Goal: Task Accomplishment & Management: Use online tool/utility

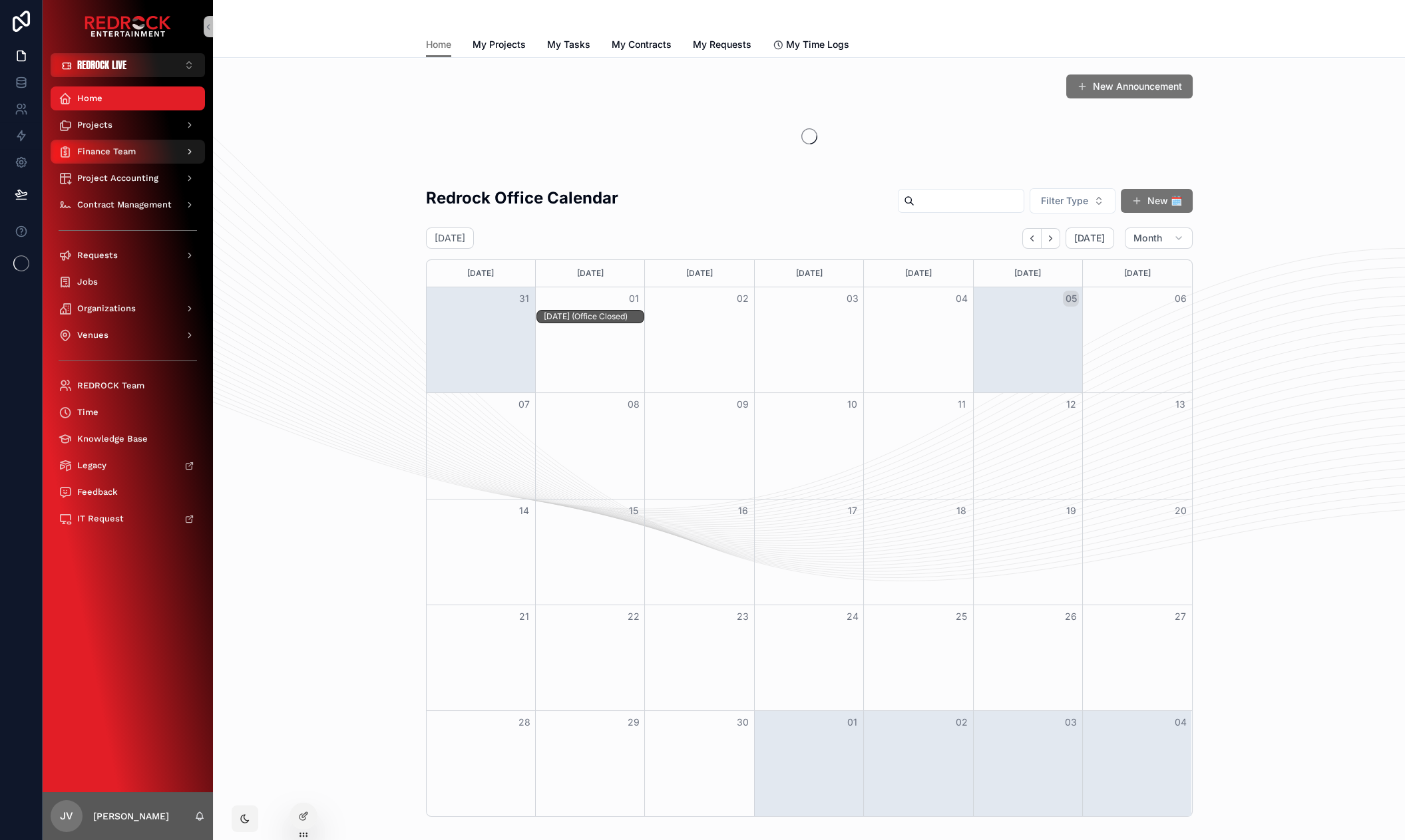
click at [139, 142] on div "Finance Team" at bounding box center [127, 151] width 138 height 21
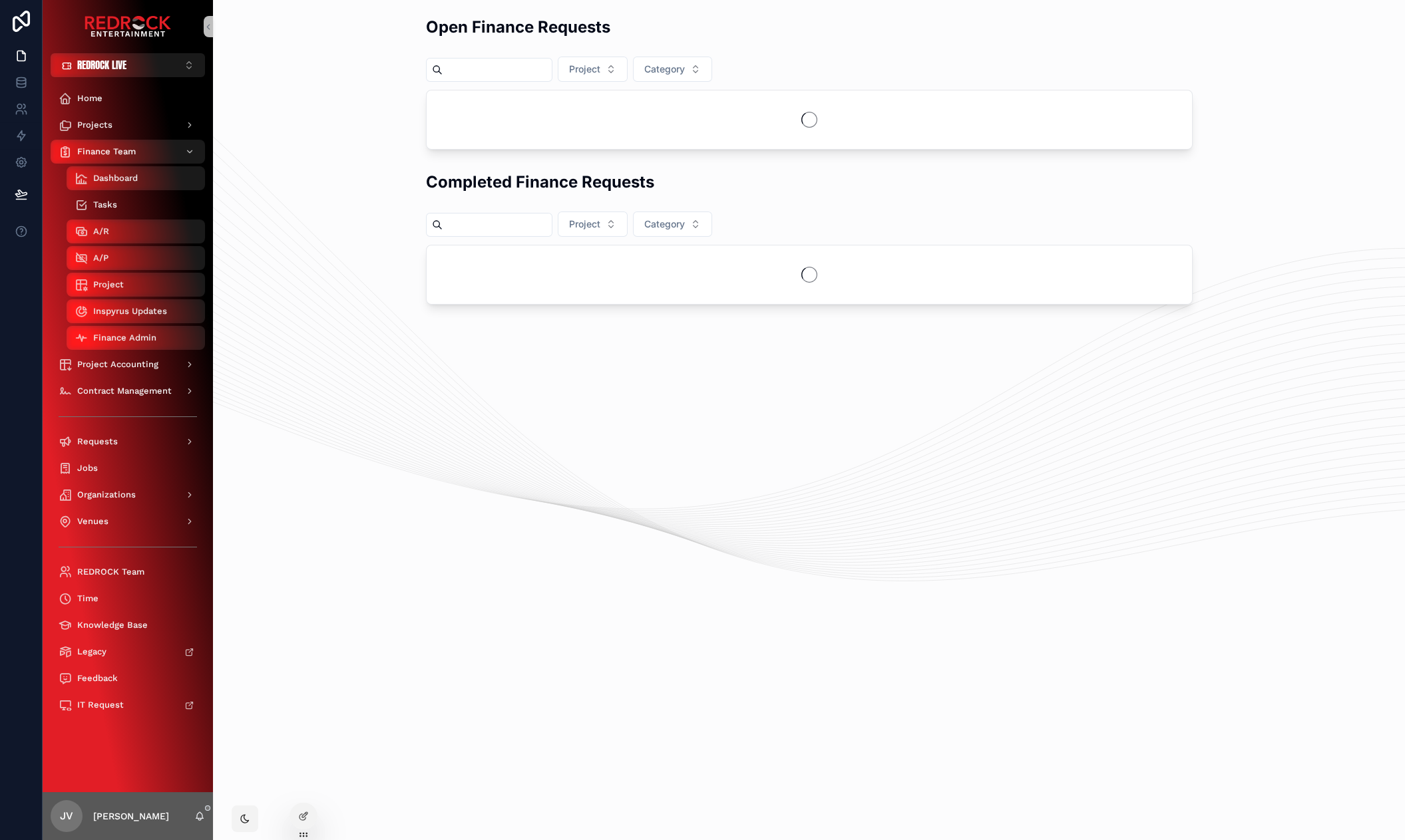
click at [135, 201] on div "Tasks" at bounding box center [135, 205] width 122 height 21
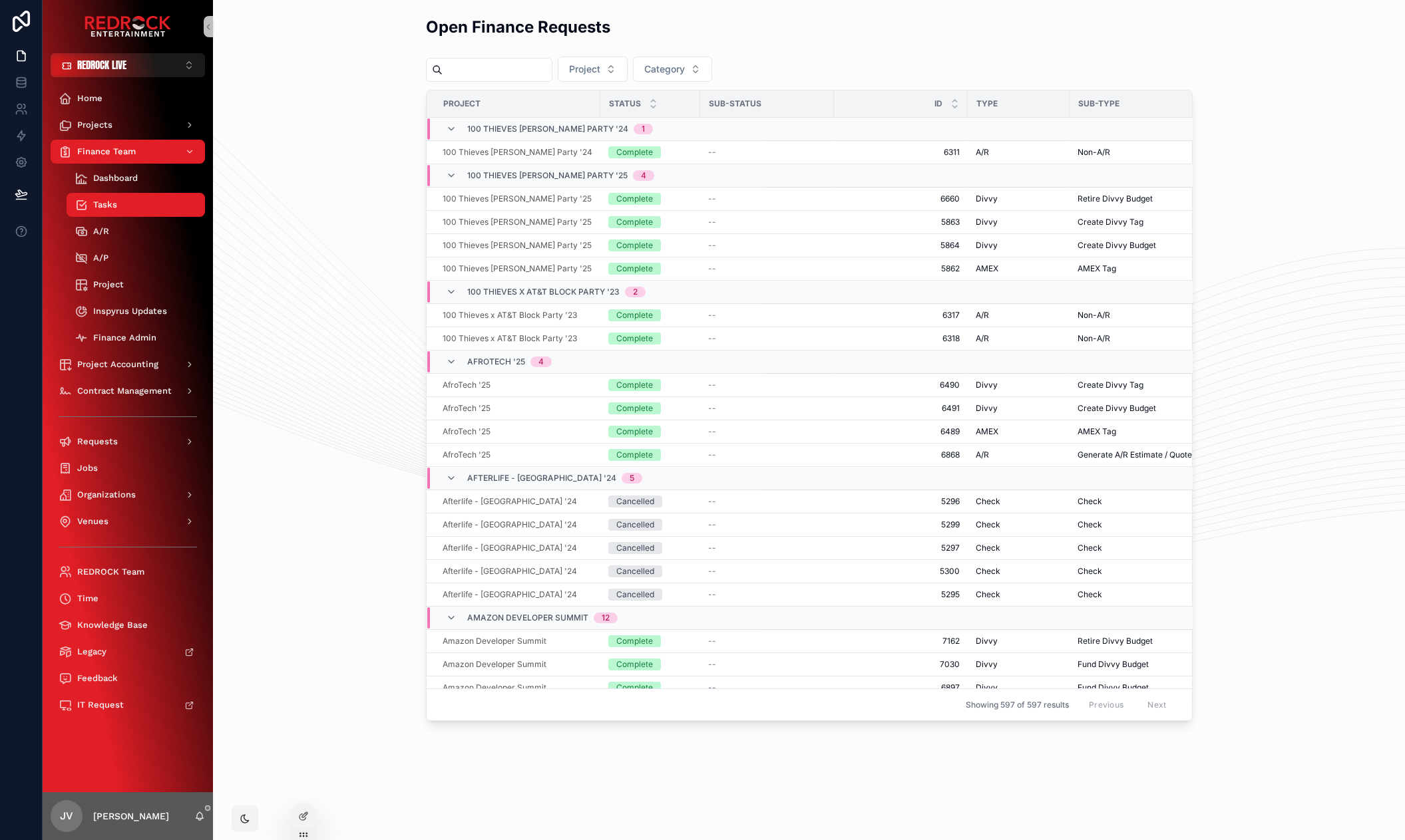
drag, startPoint x: 264, startPoint y: 180, endPoint x: 256, endPoint y: 166, distance: 16.1
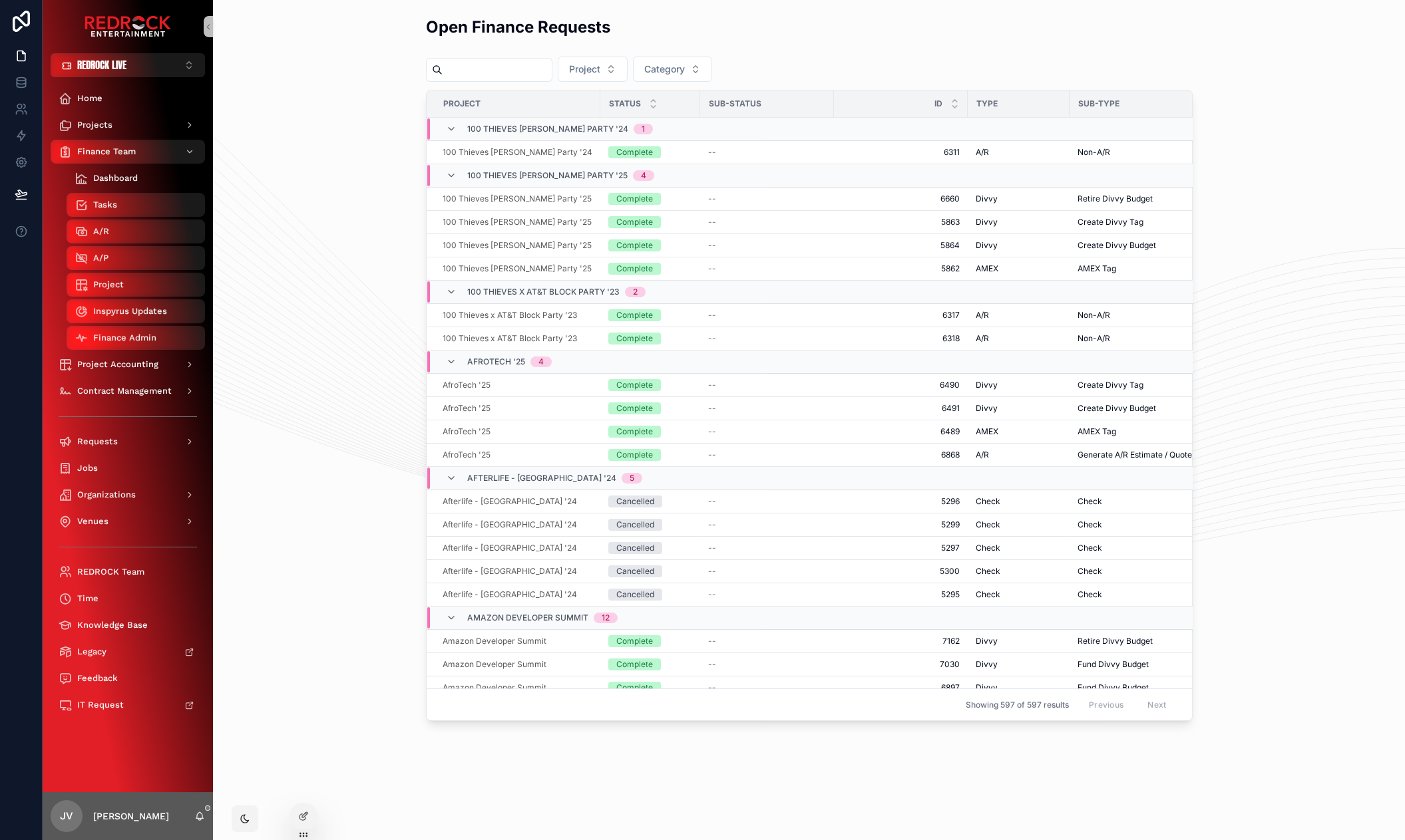
click at [153, 175] on div "Dashboard" at bounding box center [135, 178] width 122 height 21
click at [126, 183] on span "Dashboard" at bounding box center [115, 178] width 45 height 11
click at [123, 203] on div "Tasks" at bounding box center [135, 205] width 122 height 21
click at [118, 236] on div "A/R" at bounding box center [135, 232] width 122 height 21
click at [144, 264] on div "A/P" at bounding box center [135, 258] width 122 height 21
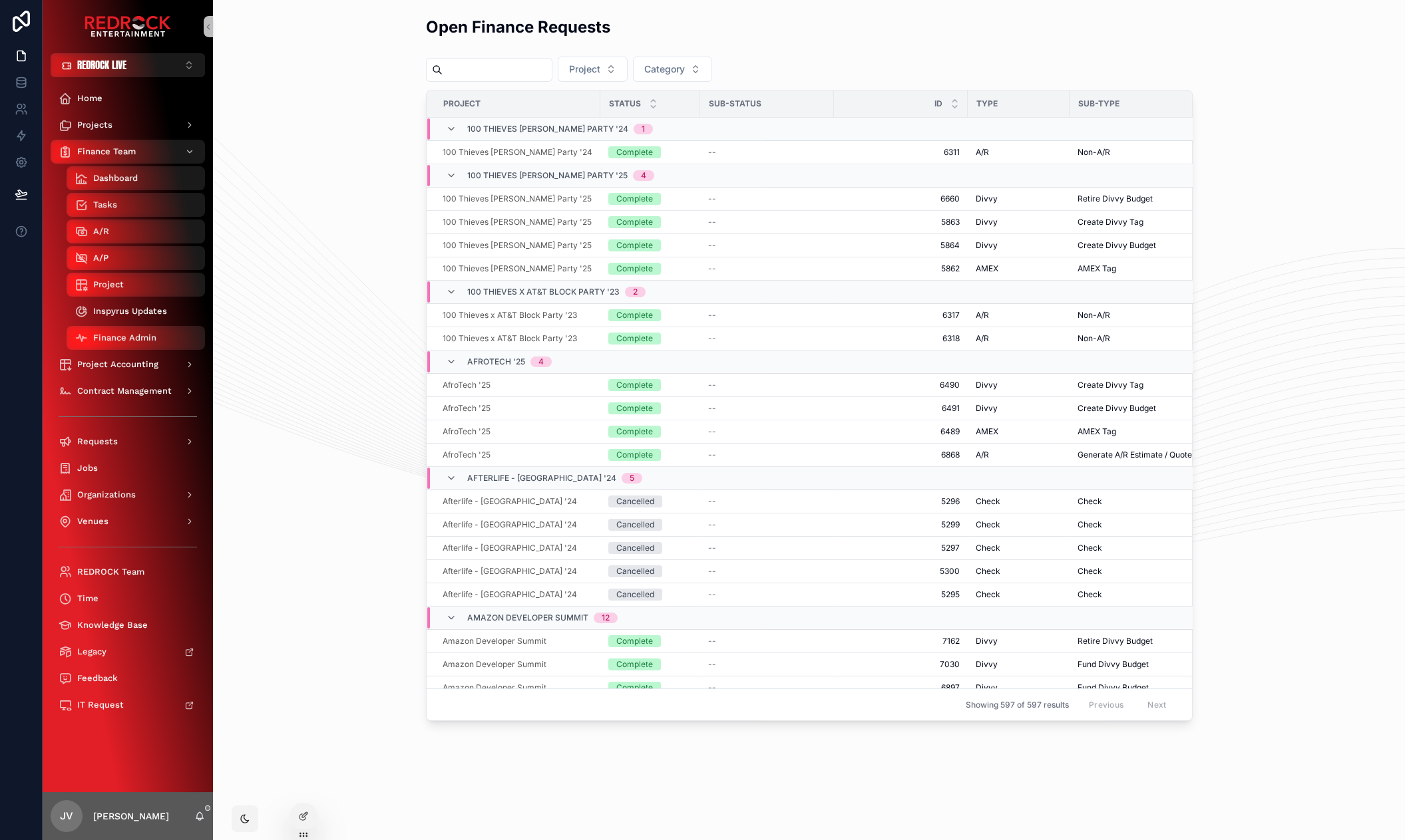
click at [123, 318] on div "Inspyrus Updates" at bounding box center [135, 312] width 122 height 21
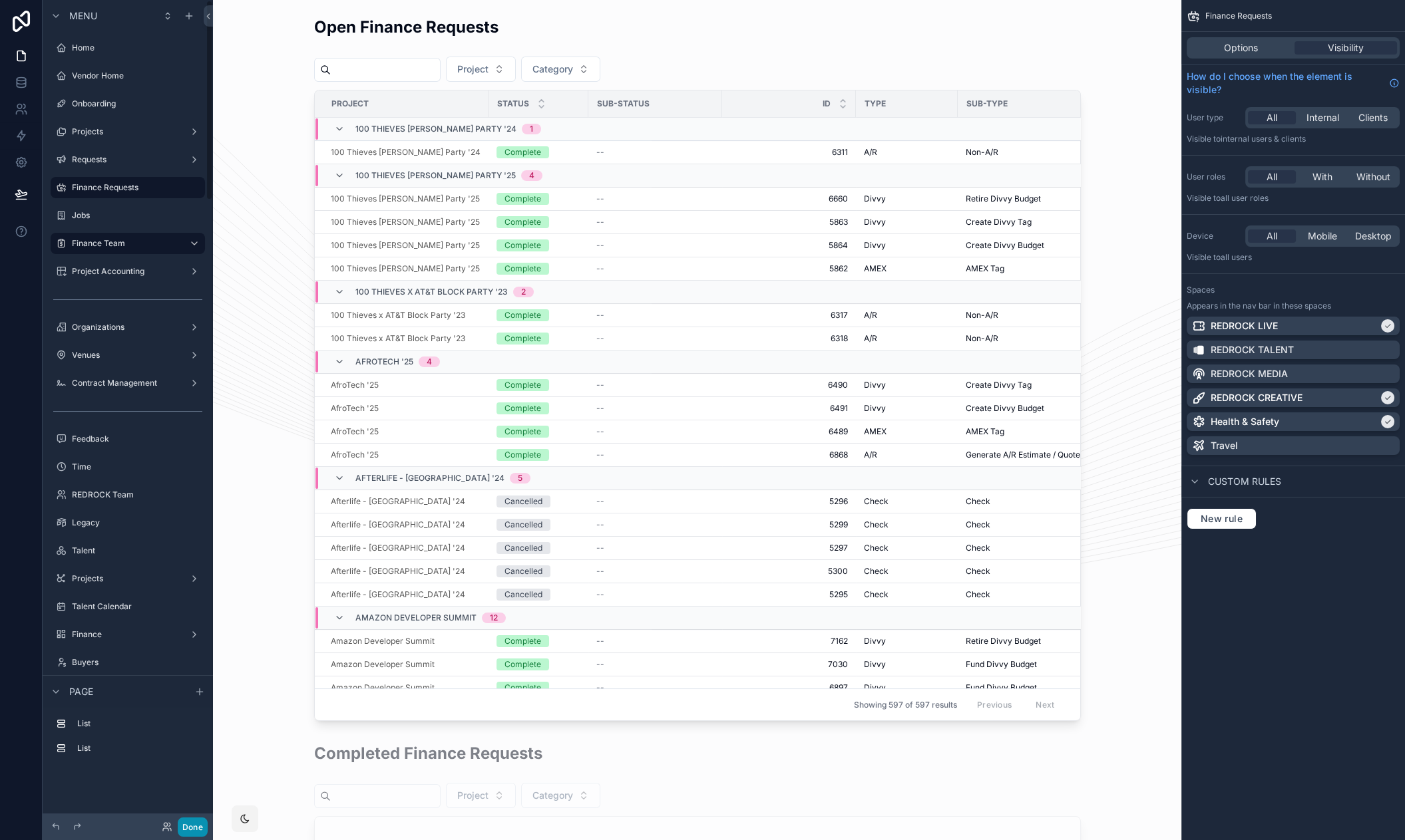
click at [200, 825] on button "Done" at bounding box center [192, 827] width 30 height 19
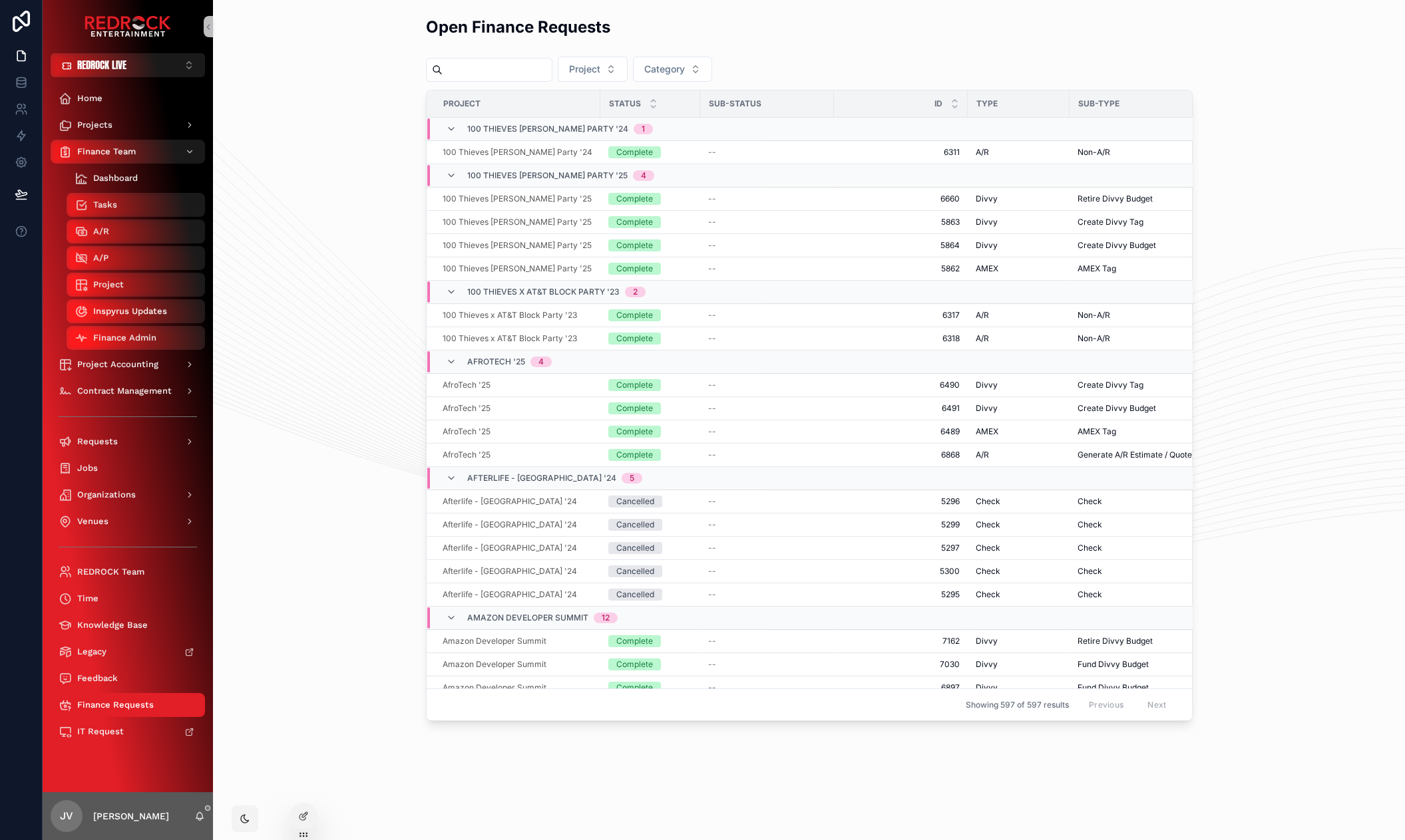
click at [139, 188] on div "Dashboard" at bounding box center [135, 178] width 122 height 21
click at [135, 232] on div "A/R" at bounding box center [135, 232] width 122 height 21
click at [125, 338] on span "Finance Admin" at bounding box center [125, 338] width 63 height 11
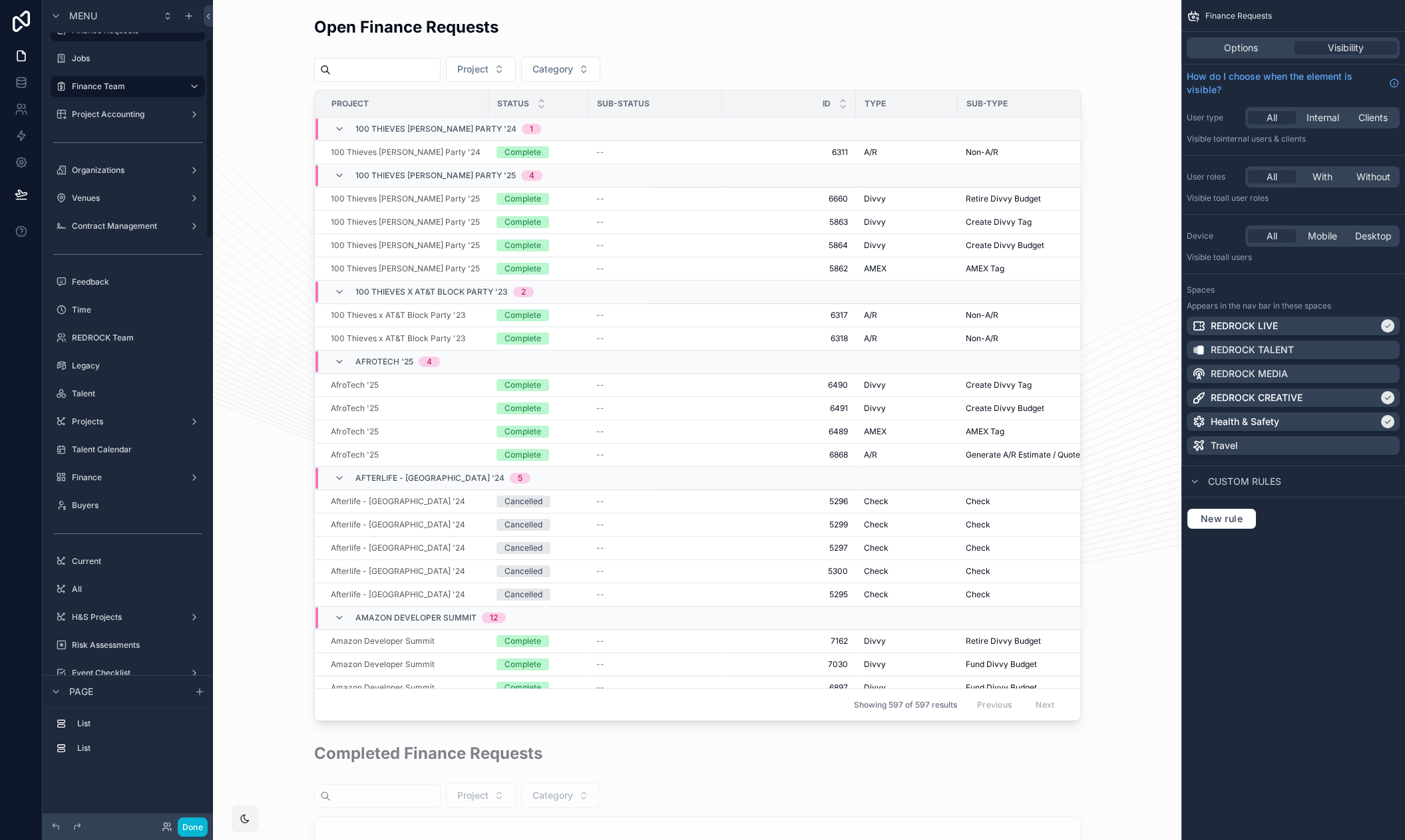
scroll to position [164, 0]
click at [101, 470] on label "Finance" at bounding box center [125, 470] width 107 height 11
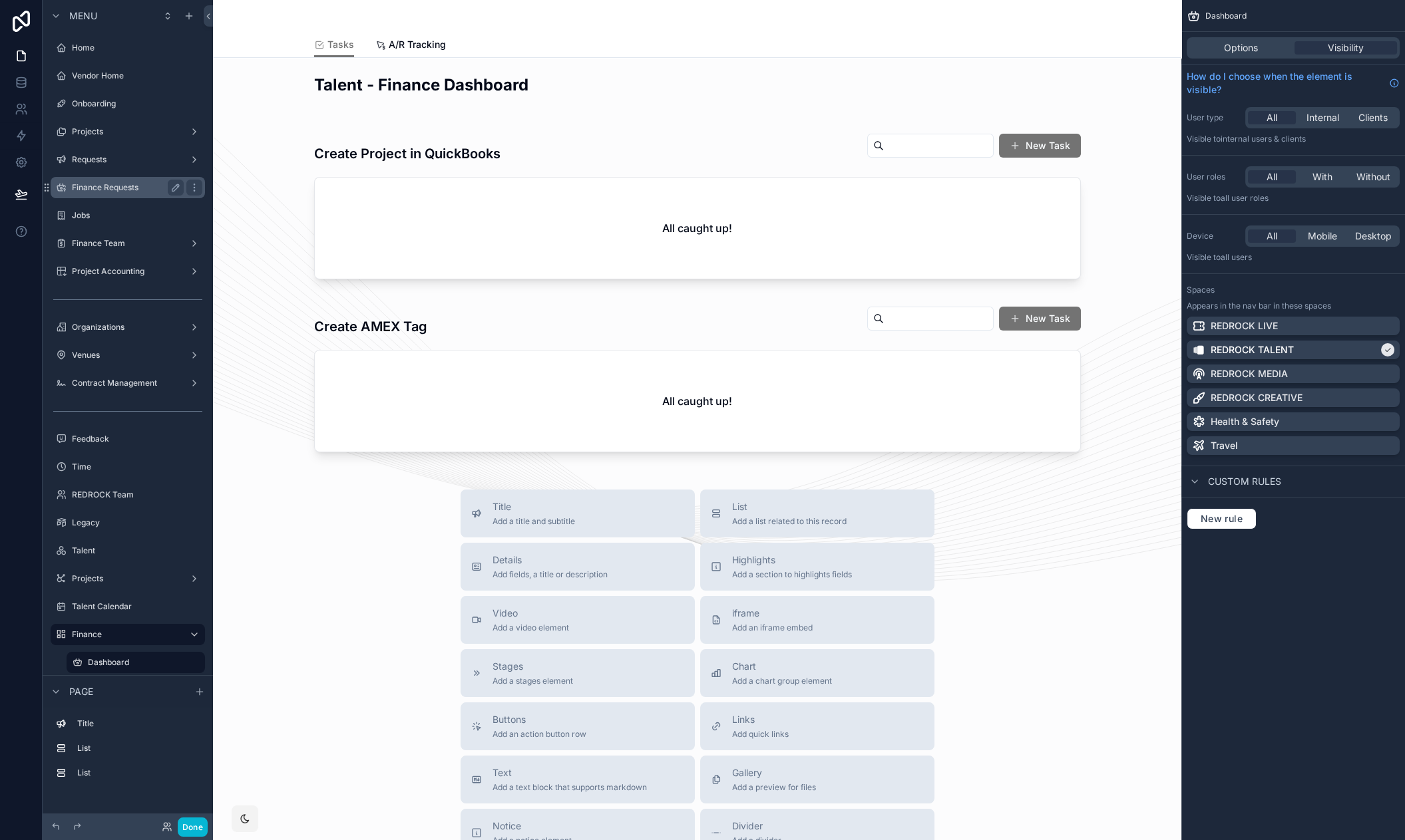
click at [87, 190] on label "Finance Requests" at bounding box center [125, 187] width 107 height 11
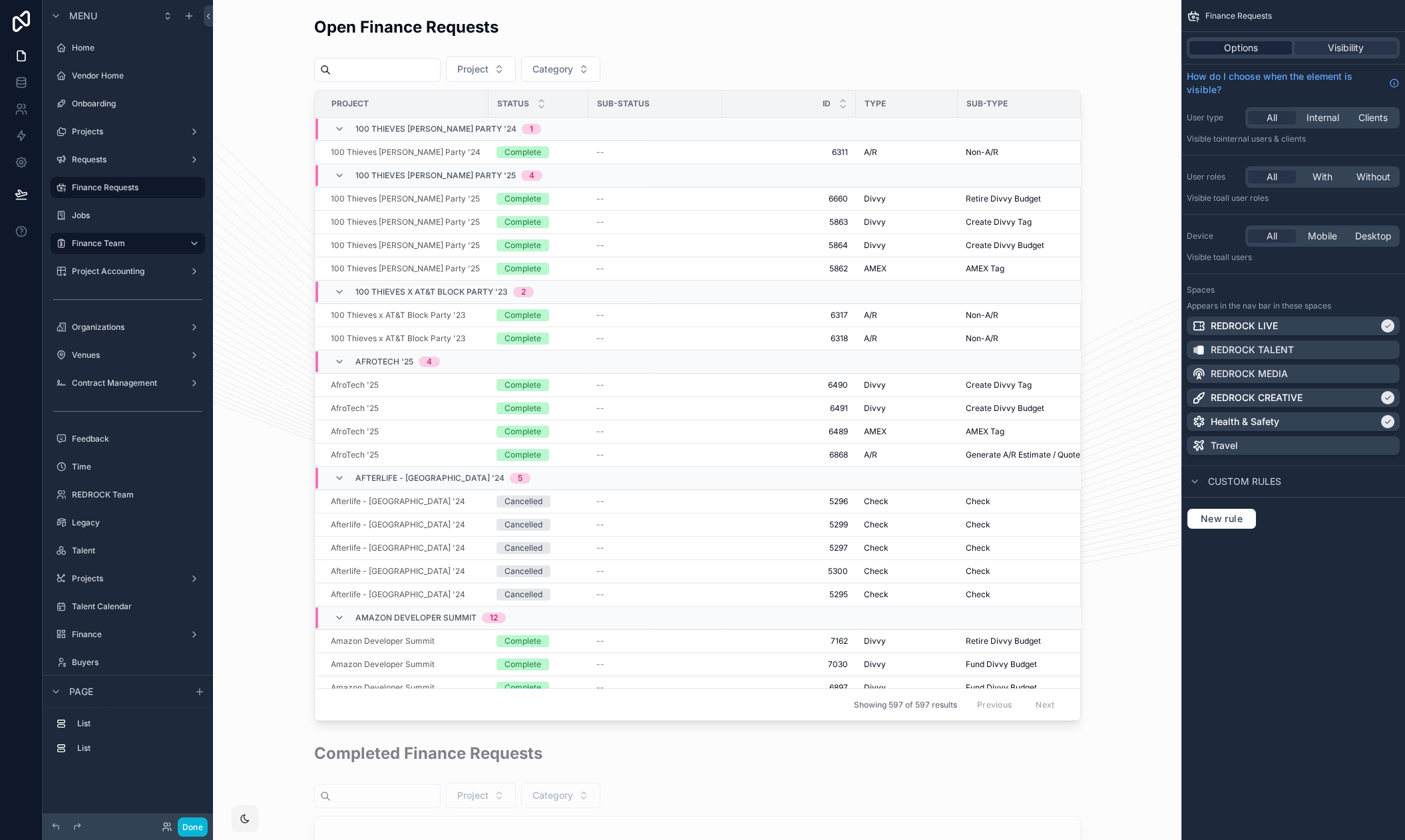
click at [1239, 46] on span "Options" at bounding box center [1241, 48] width 34 height 13
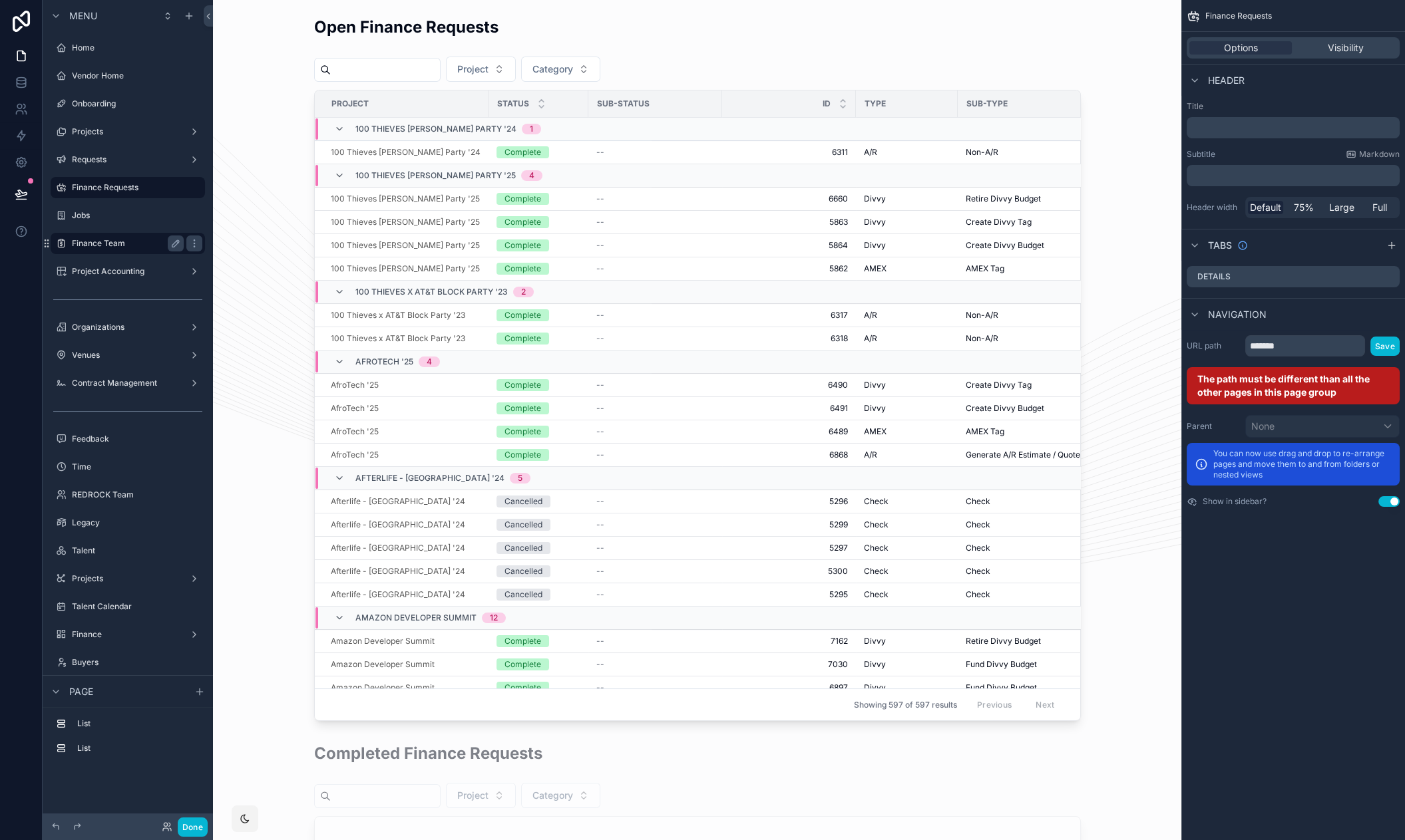
click at [126, 246] on label "Finance Team" at bounding box center [125, 244] width 107 height 11
click at [119, 191] on label "Finance Requests" at bounding box center [125, 187] width 107 height 11
click at [1321, 344] on input "*******" at bounding box center [1305, 346] width 119 height 21
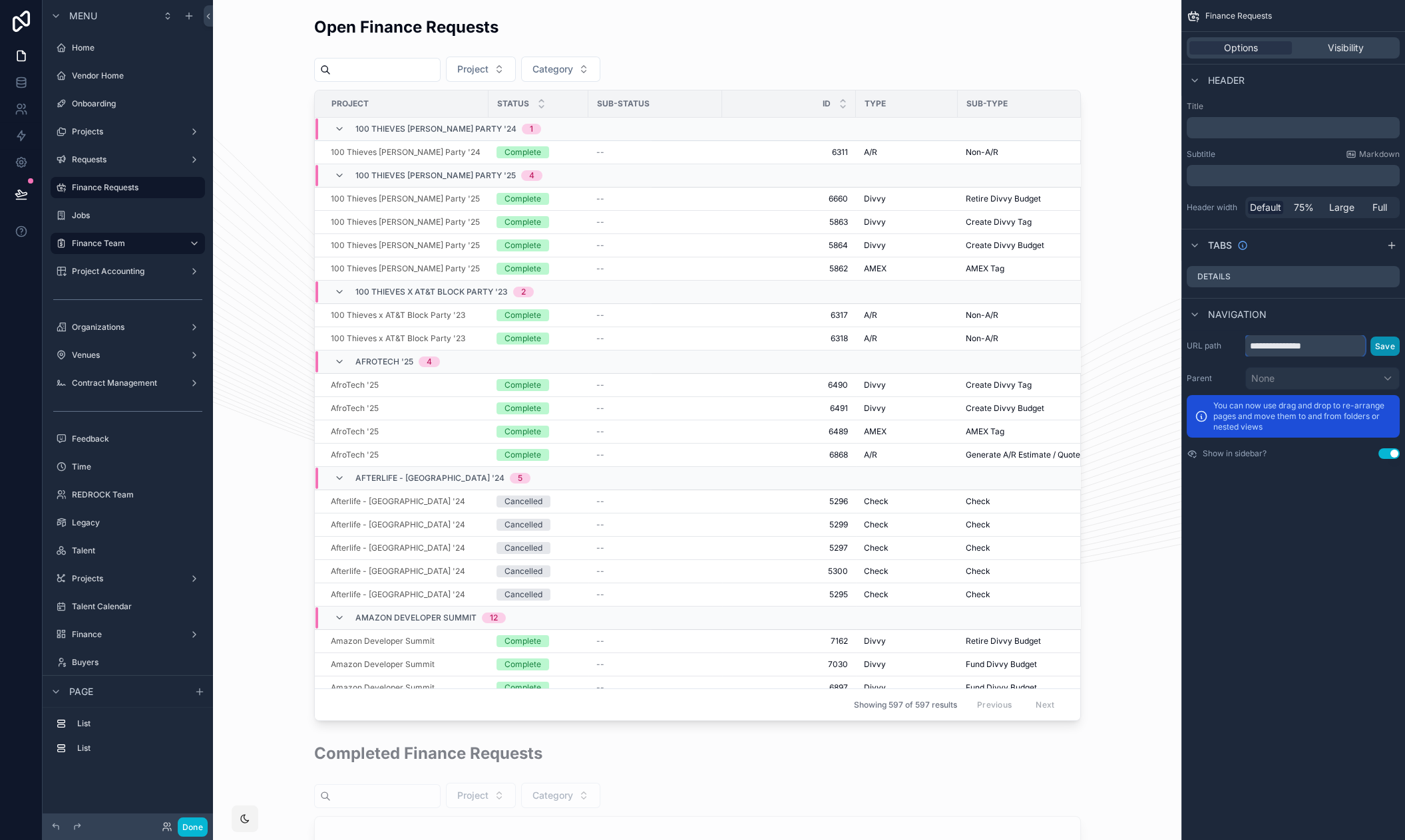
type input "**********"
click at [1389, 348] on button "Save" at bounding box center [1385, 346] width 29 height 19
click at [123, 238] on label "Finance Team" at bounding box center [125, 244] width 107 height 11
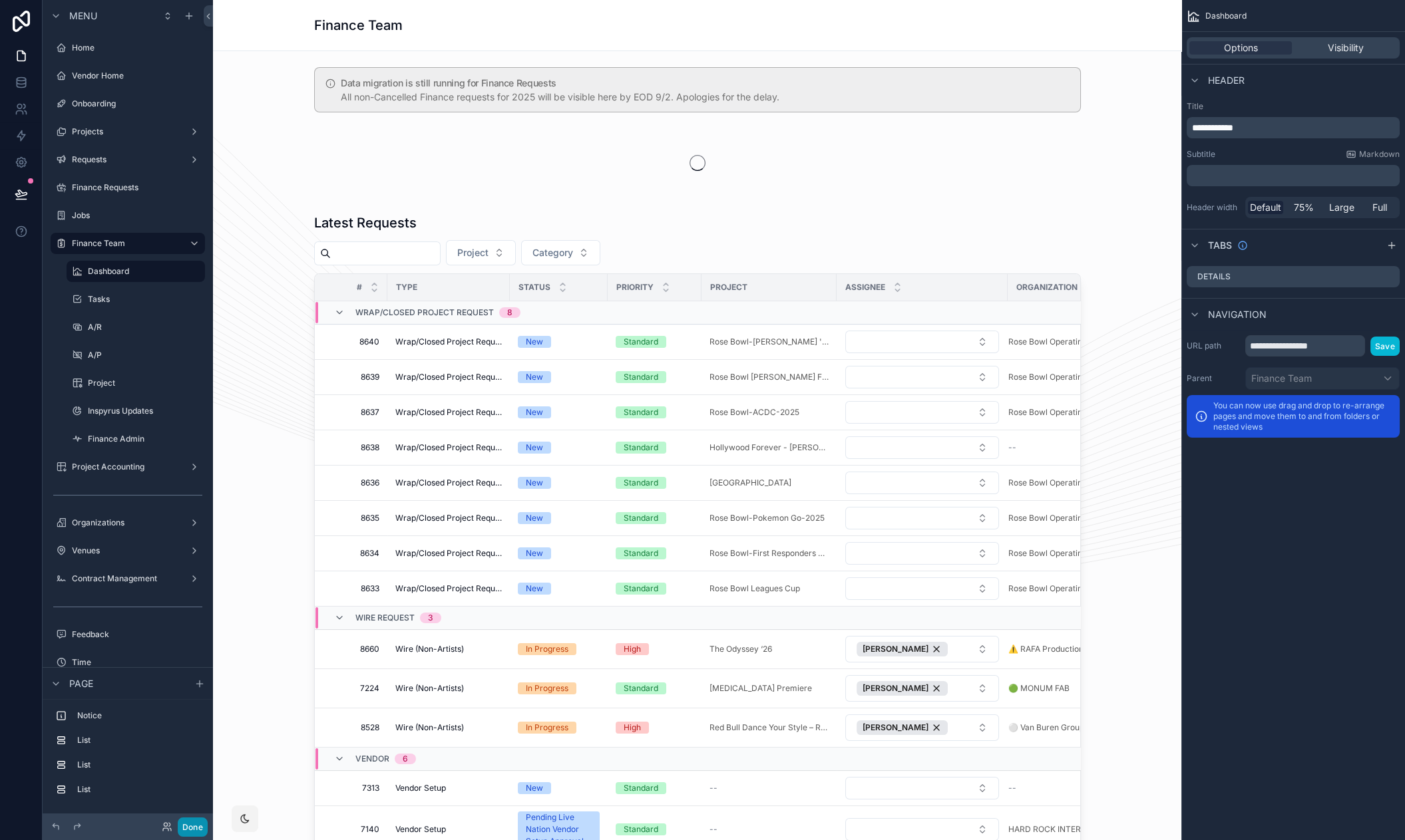
click at [199, 829] on button "Done" at bounding box center [192, 827] width 30 height 19
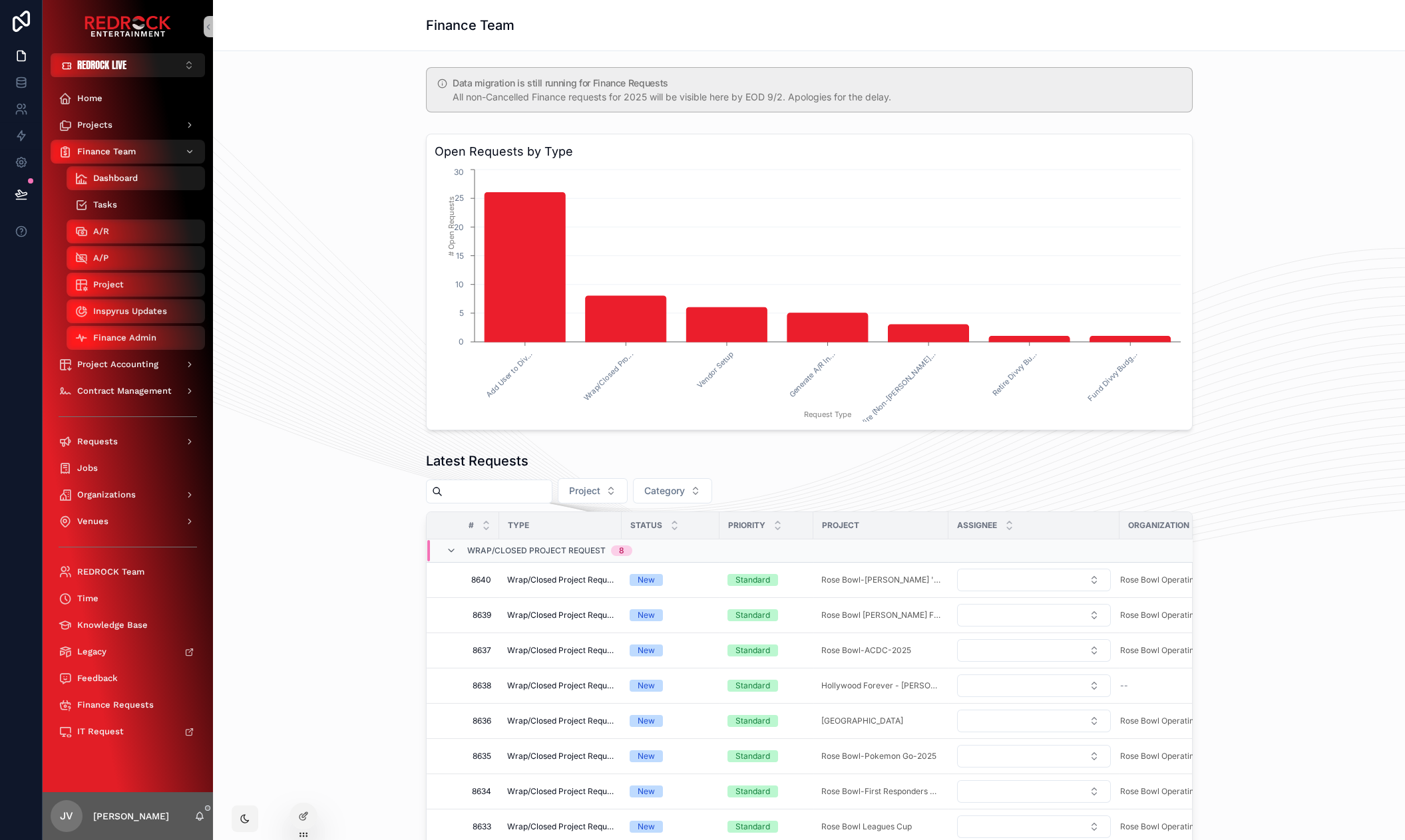
click at [129, 214] on div "Tasks" at bounding box center [135, 205] width 122 height 21
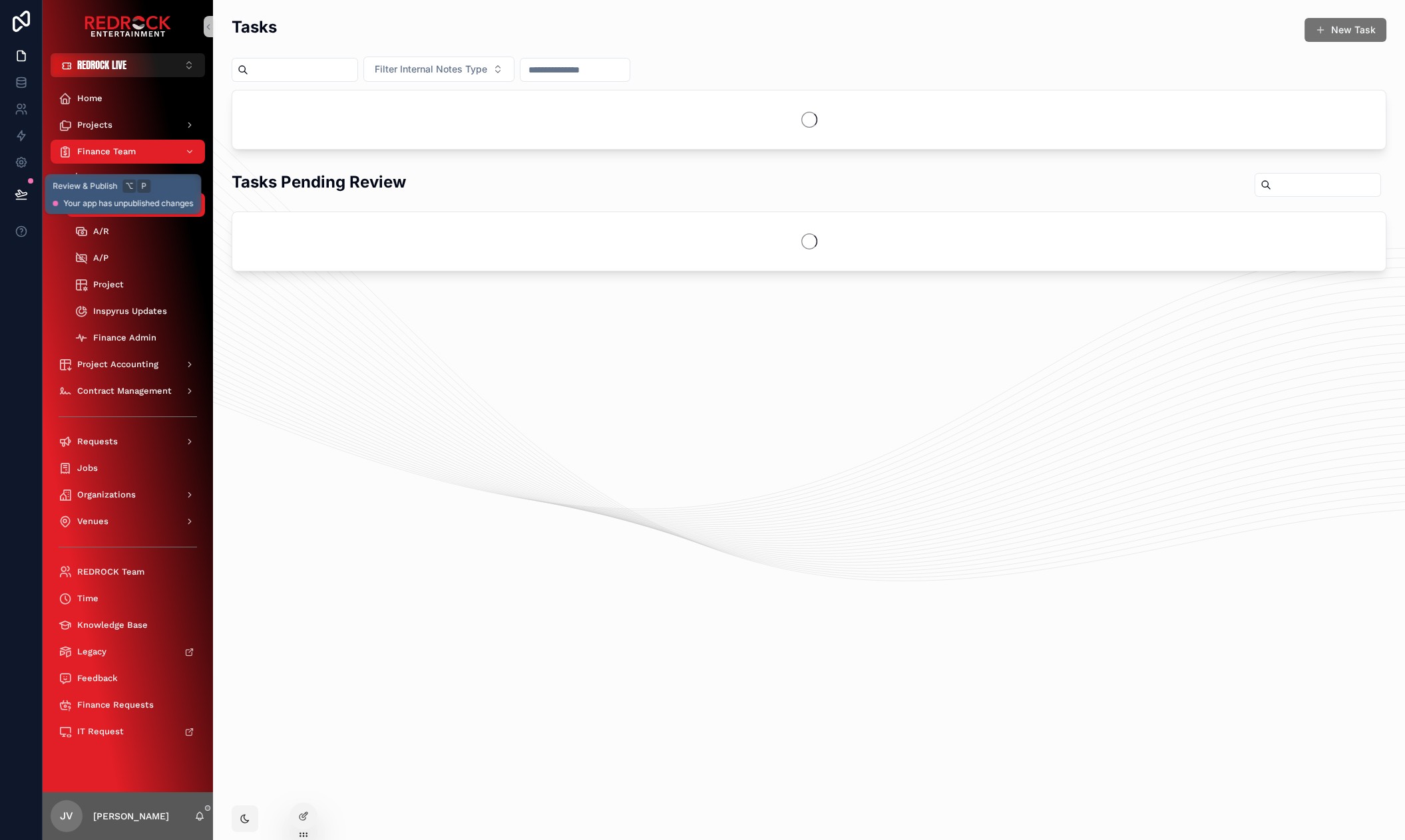
click at [20, 197] on icon at bounding box center [21, 194] width 13 height 13
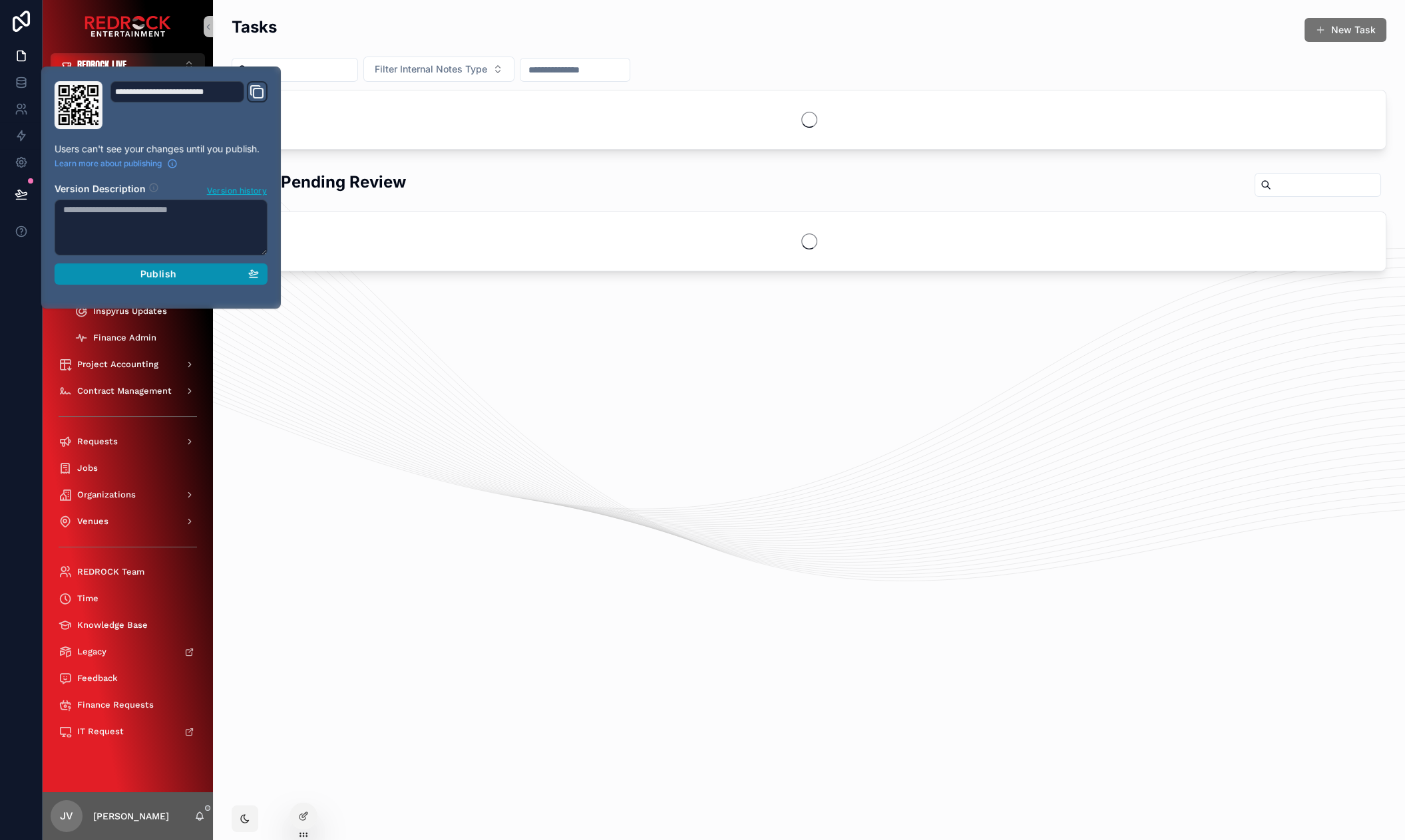
click at [136, 274] on div "Publish" at bounding box center [161, 274] width 196 height 12
